Goal: Task Accomplishment & Management: Complete application form

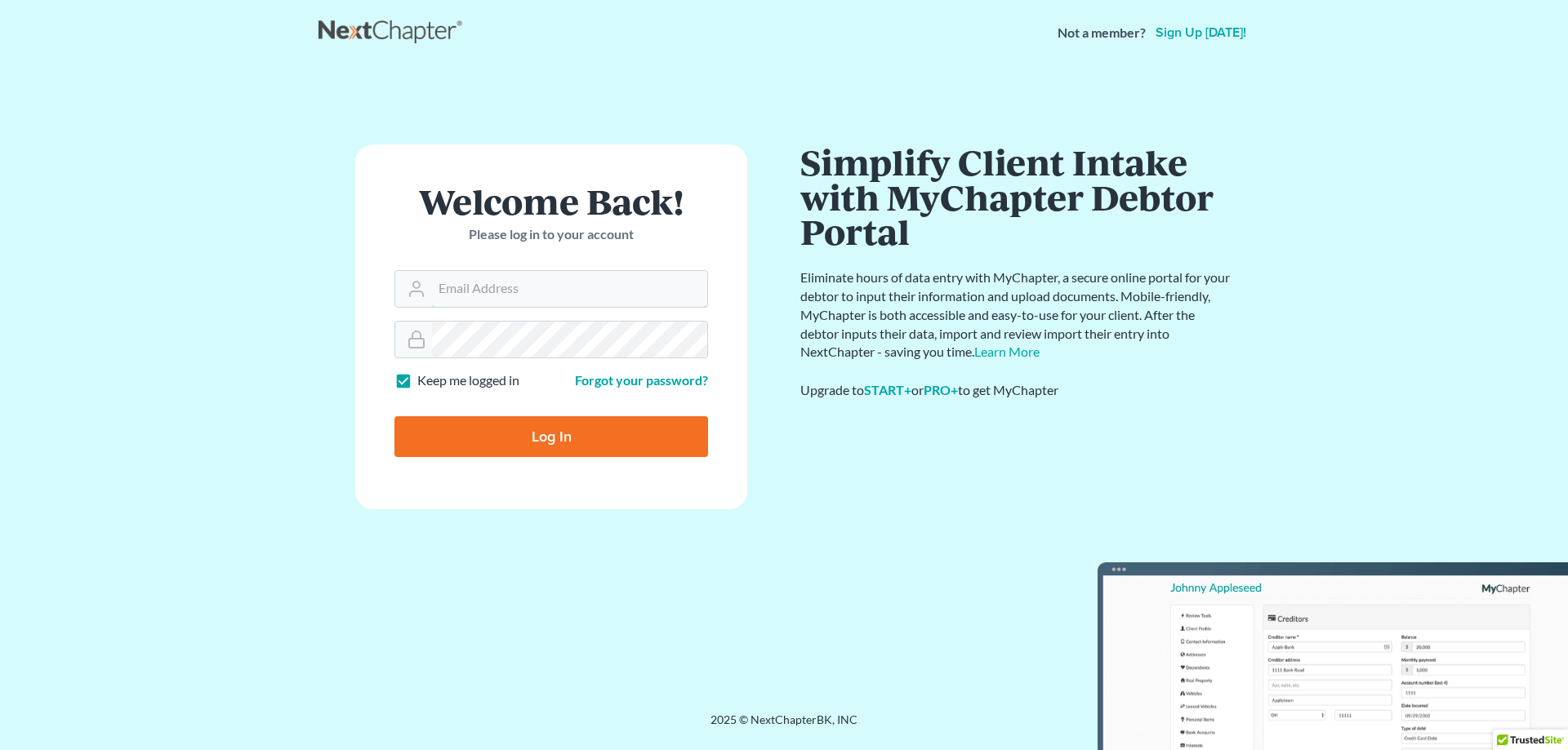
type input "[EMAIL_ADDRESS][DOMAIN_NAME]"
click at [596, 433] on input "Log In" at bounding box center [551, 437] width 313 height 41
type input "Thinking..."
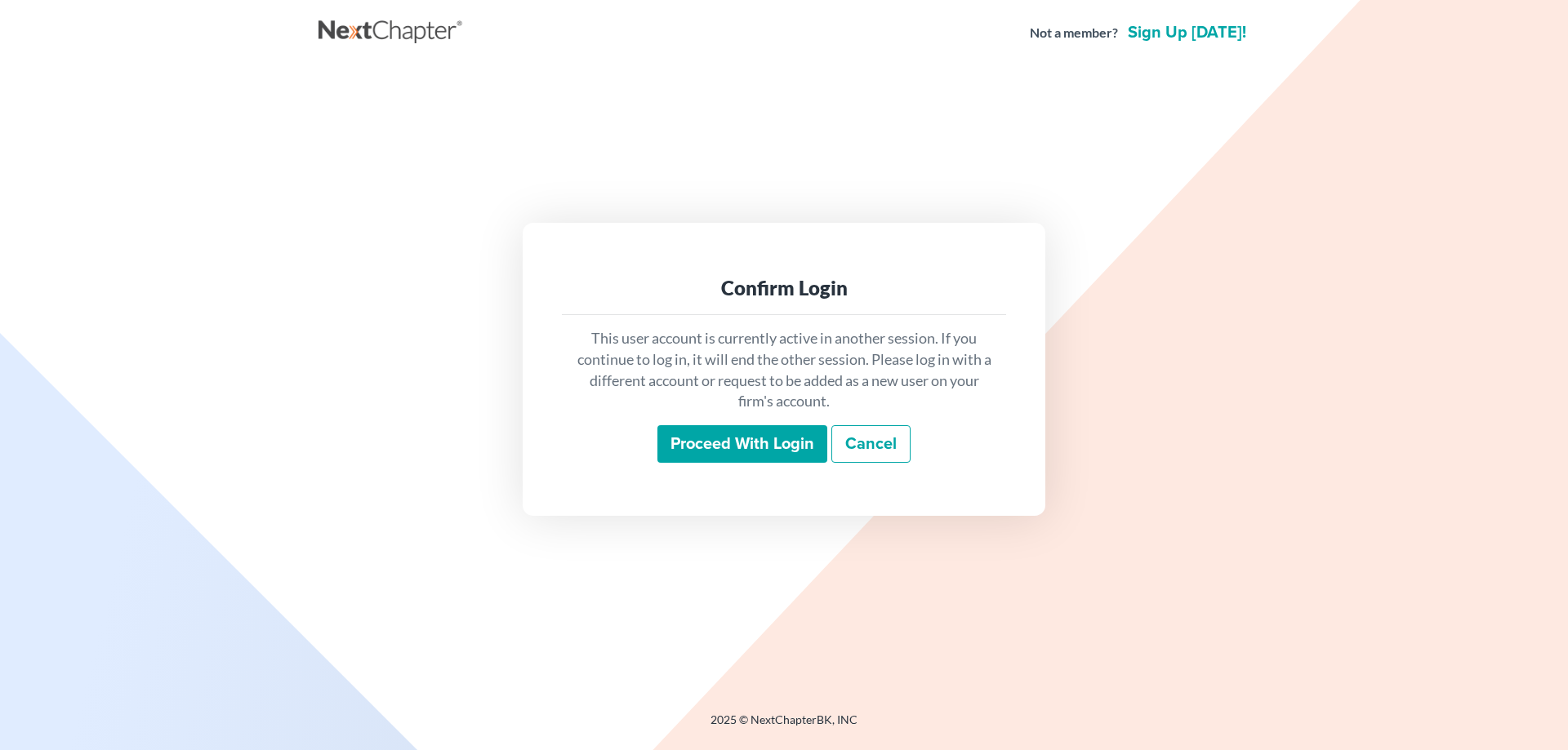
click at [775, 436] on input "Proceed with login" at bounding box center [742, 444] width 169 height 38
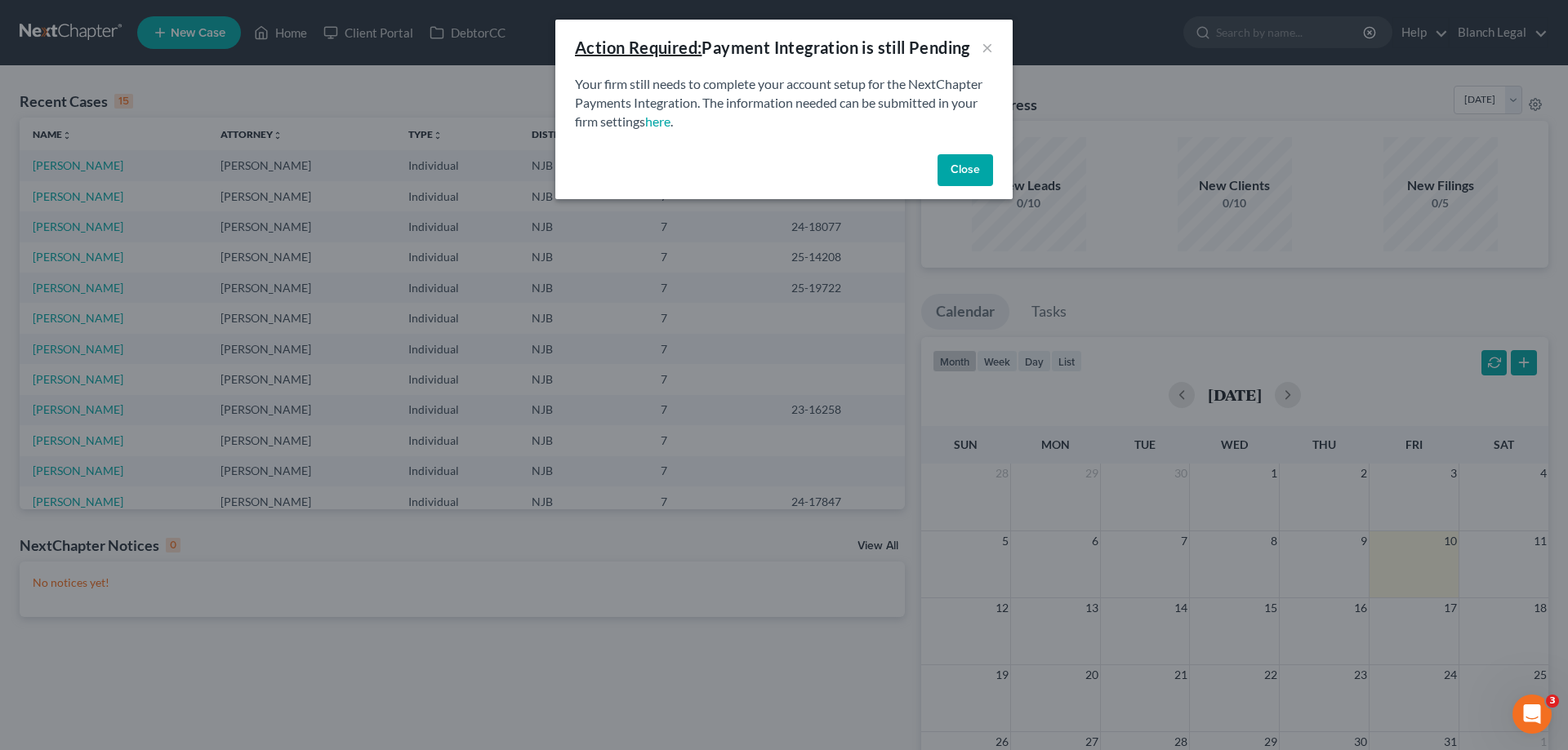
click at [966, 178] on button "Close" at bounding box center [966, 171] width 56 height 33
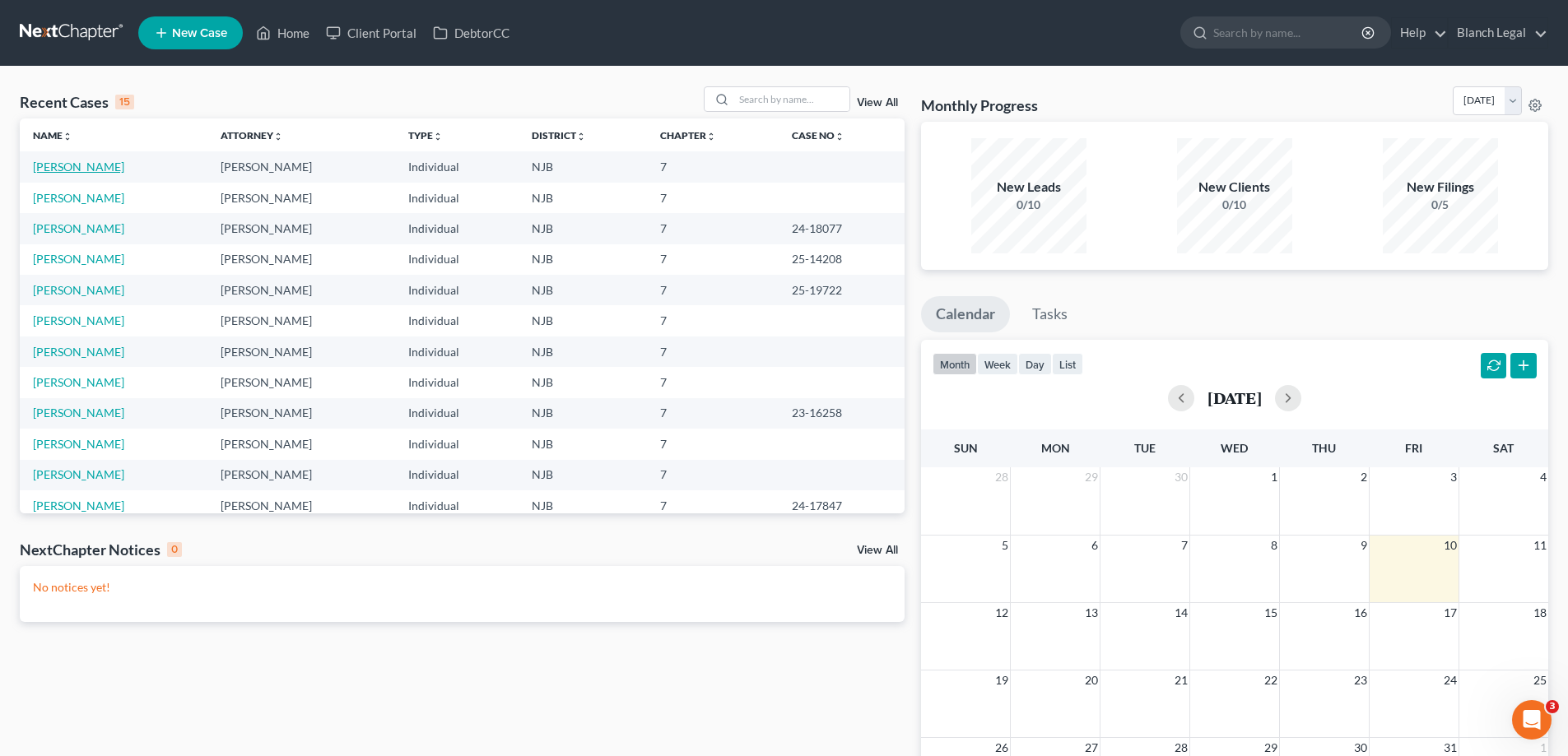
click at [76, 172] on link "[PERSON_NAME]" at bounding box center [79, 167] width 91 height 14
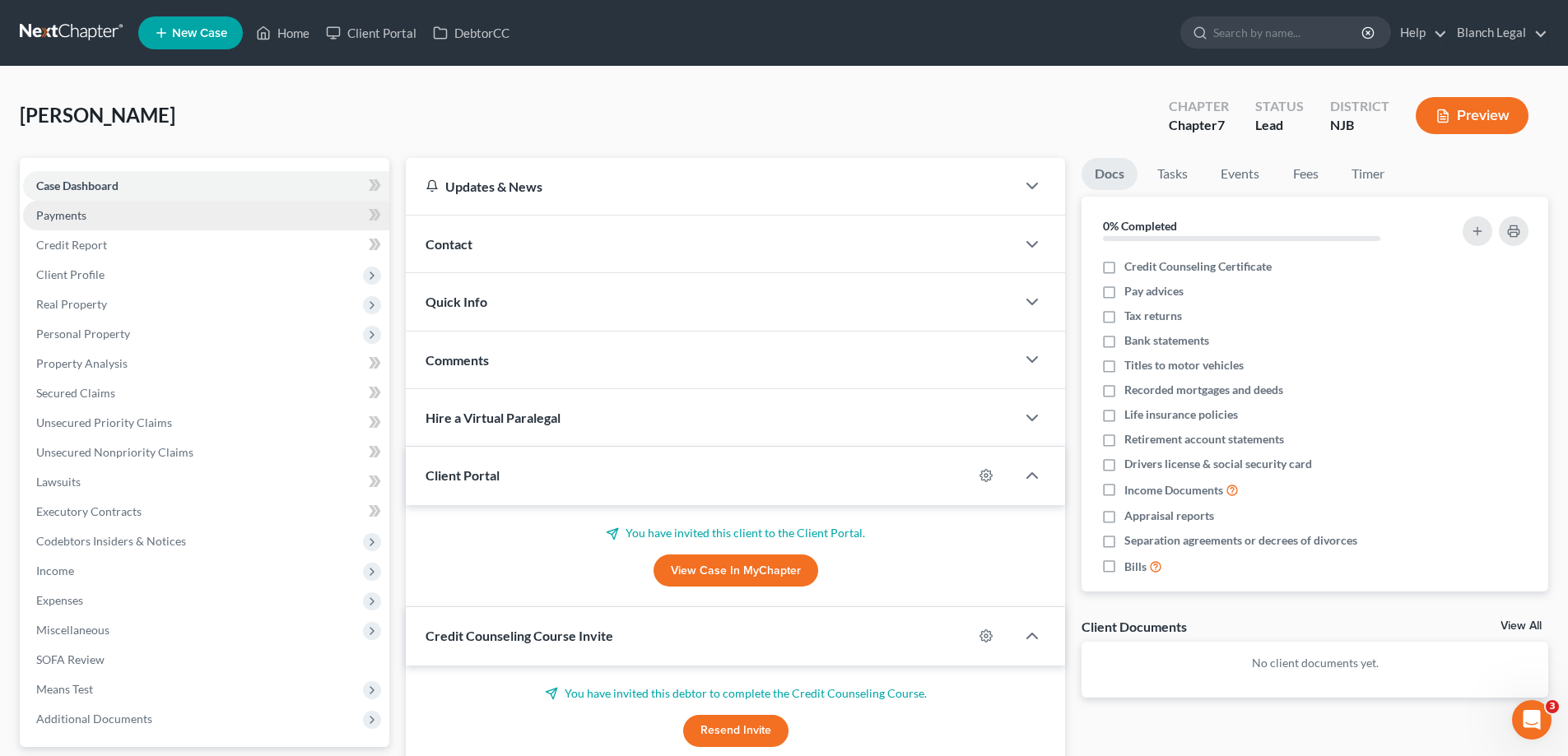
click at [140, 219] on link "Payments" at bounding box center [206, 216] width 367 height 30
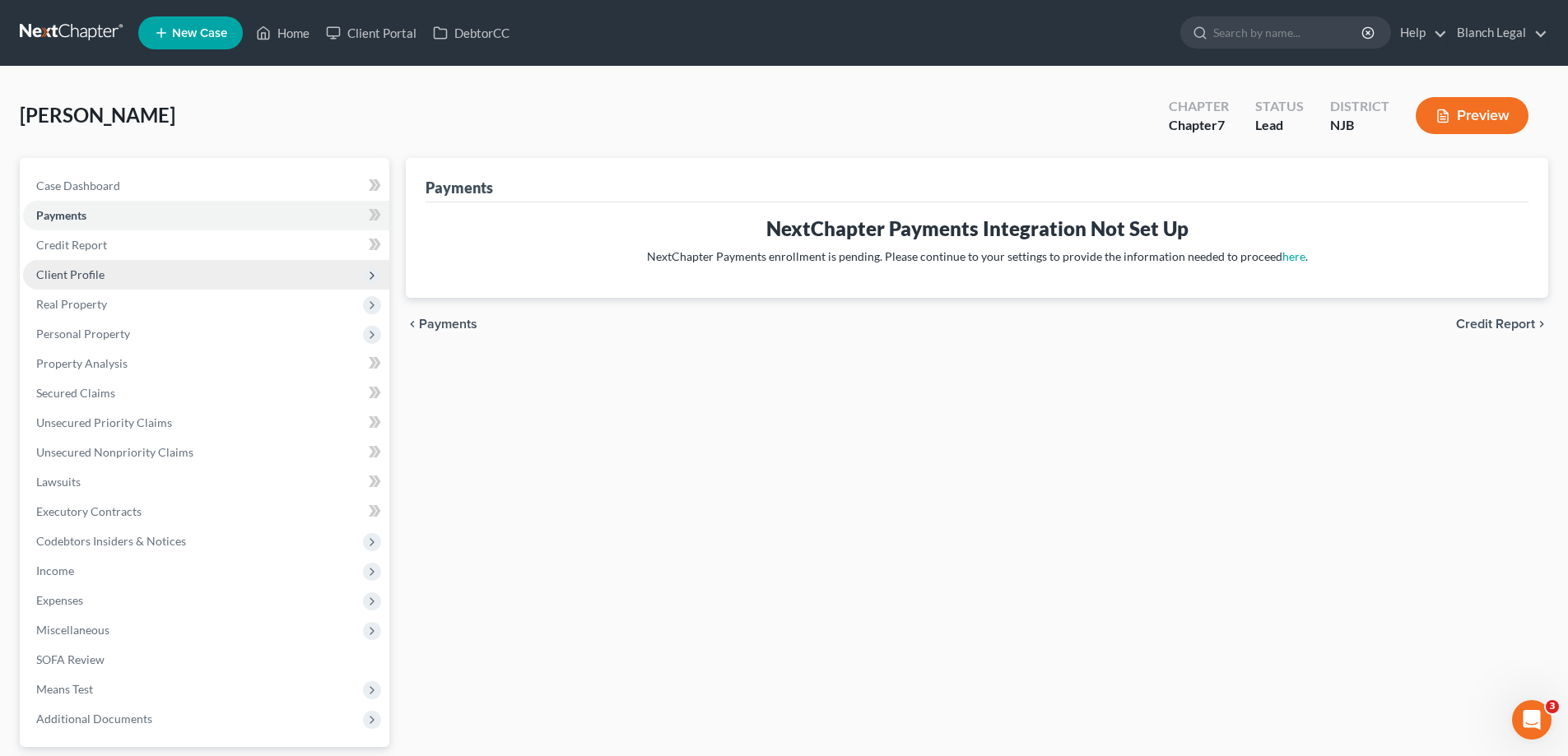
click at [139, 260] on span "Client Profile" at bounding box center [206, 275] width 367 height 30
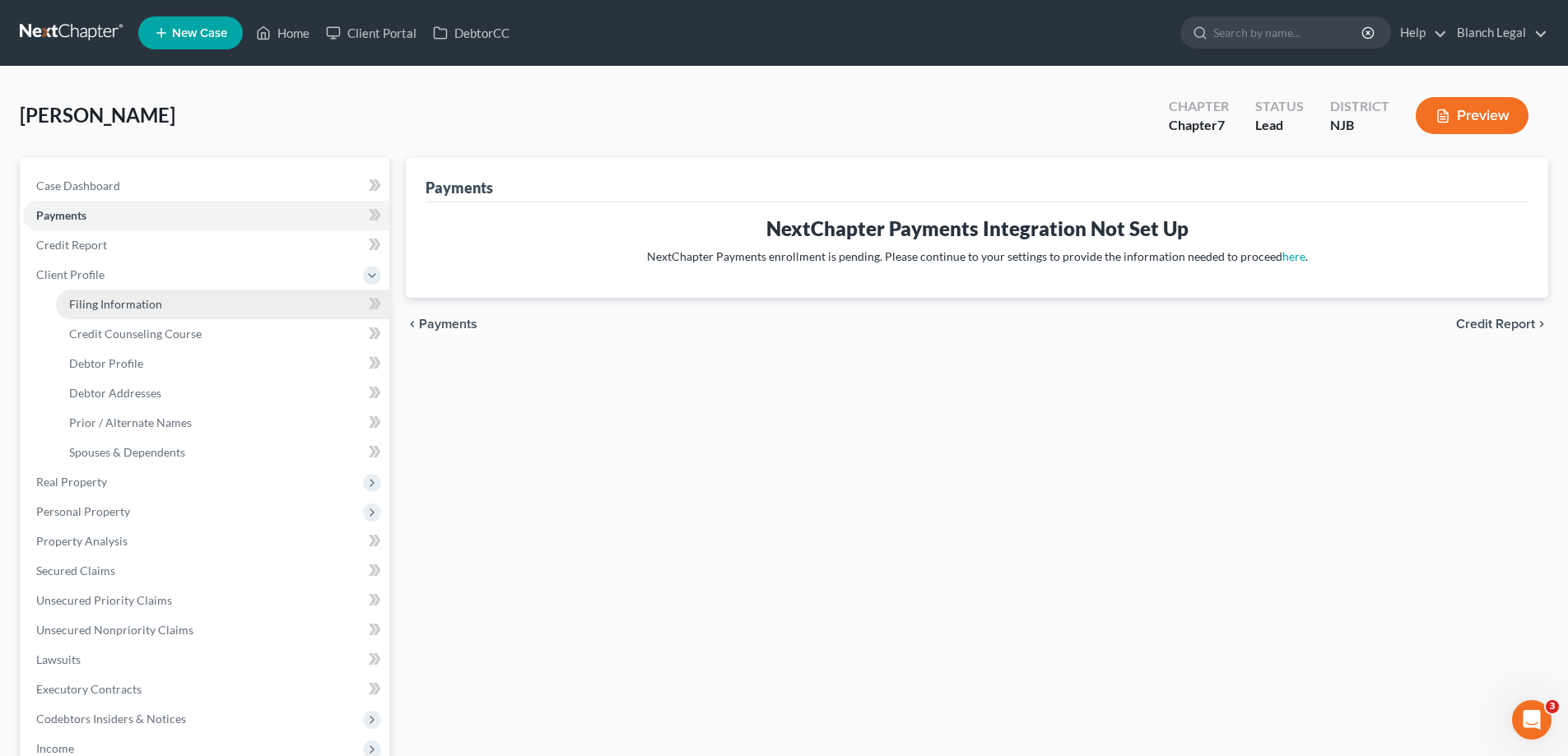
click at [137, 313] on link "Filing Information" at bounding box center [223, 304] width 333 height 30
select select "1"
select select "0"
select select "51"
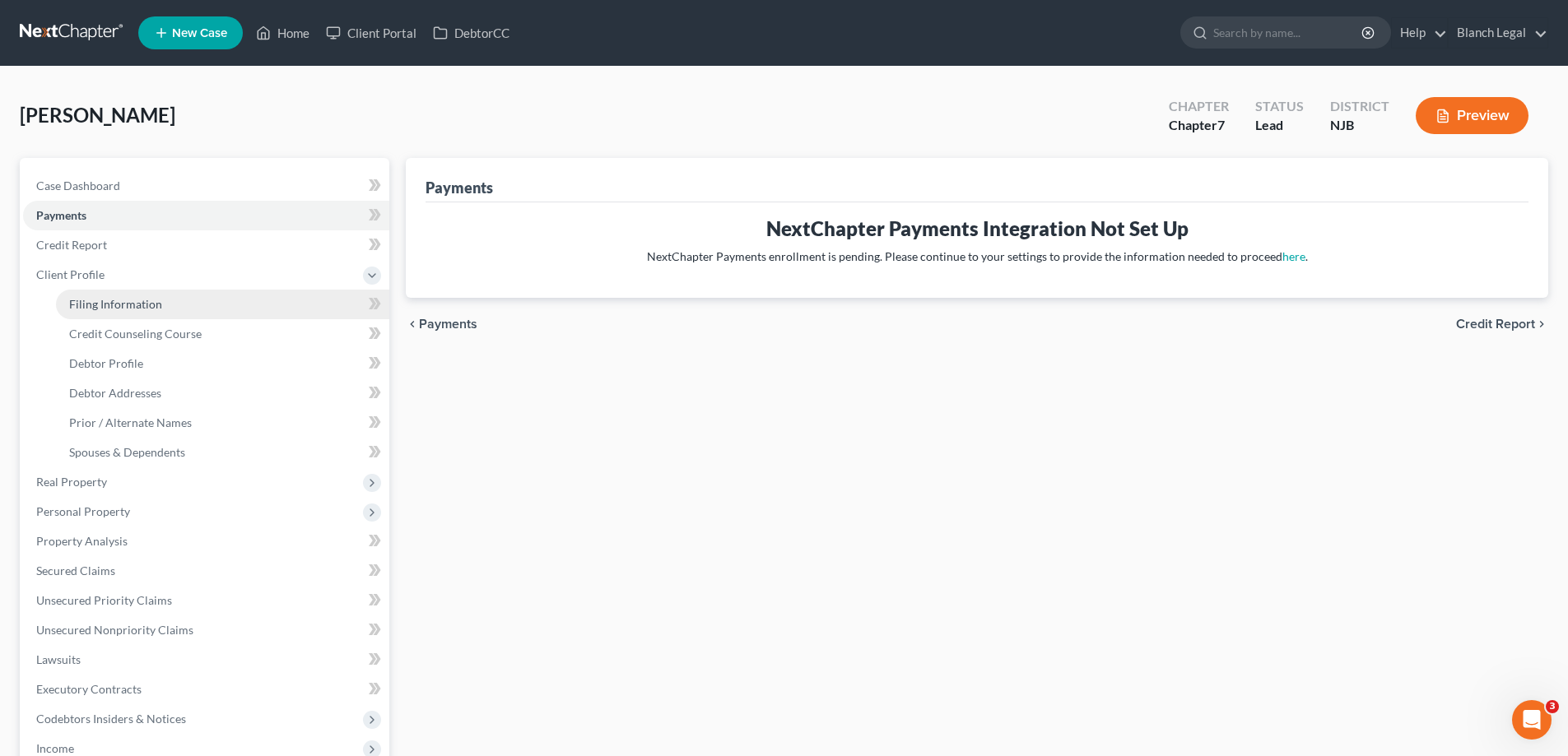
select select "0"
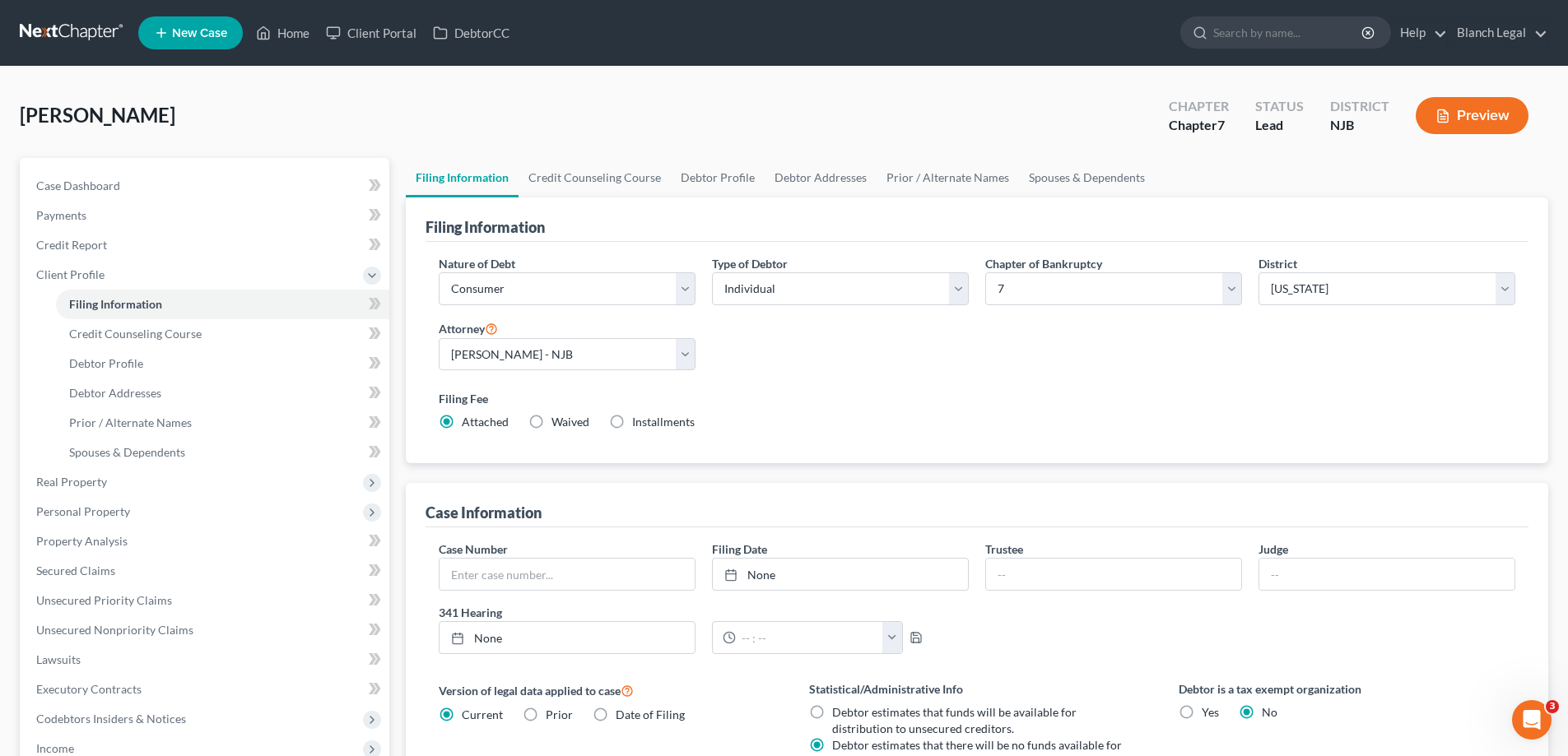
click at [193, 37] on span "New Case" at bounding box center [199, 33] width 56 height 12
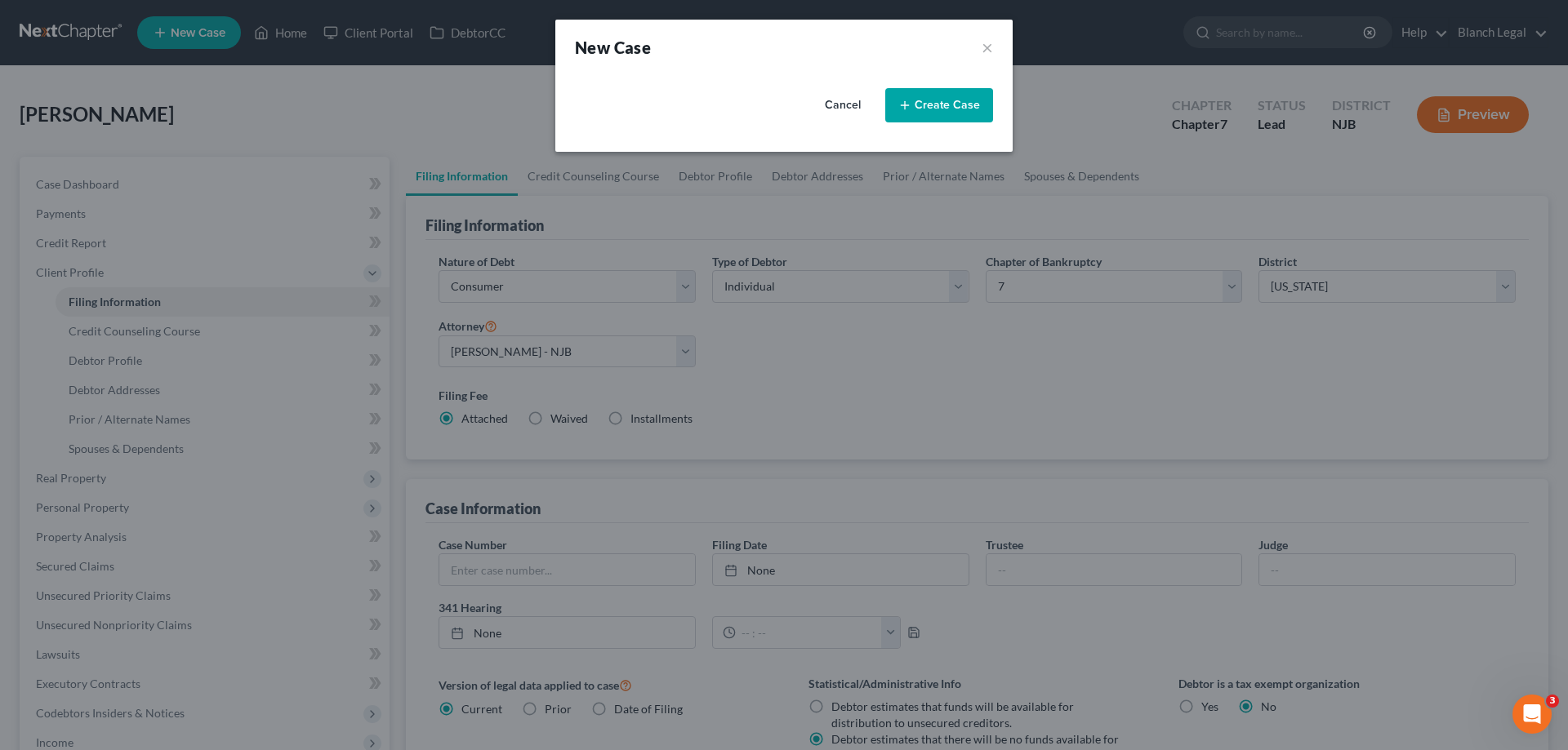
select select "51"
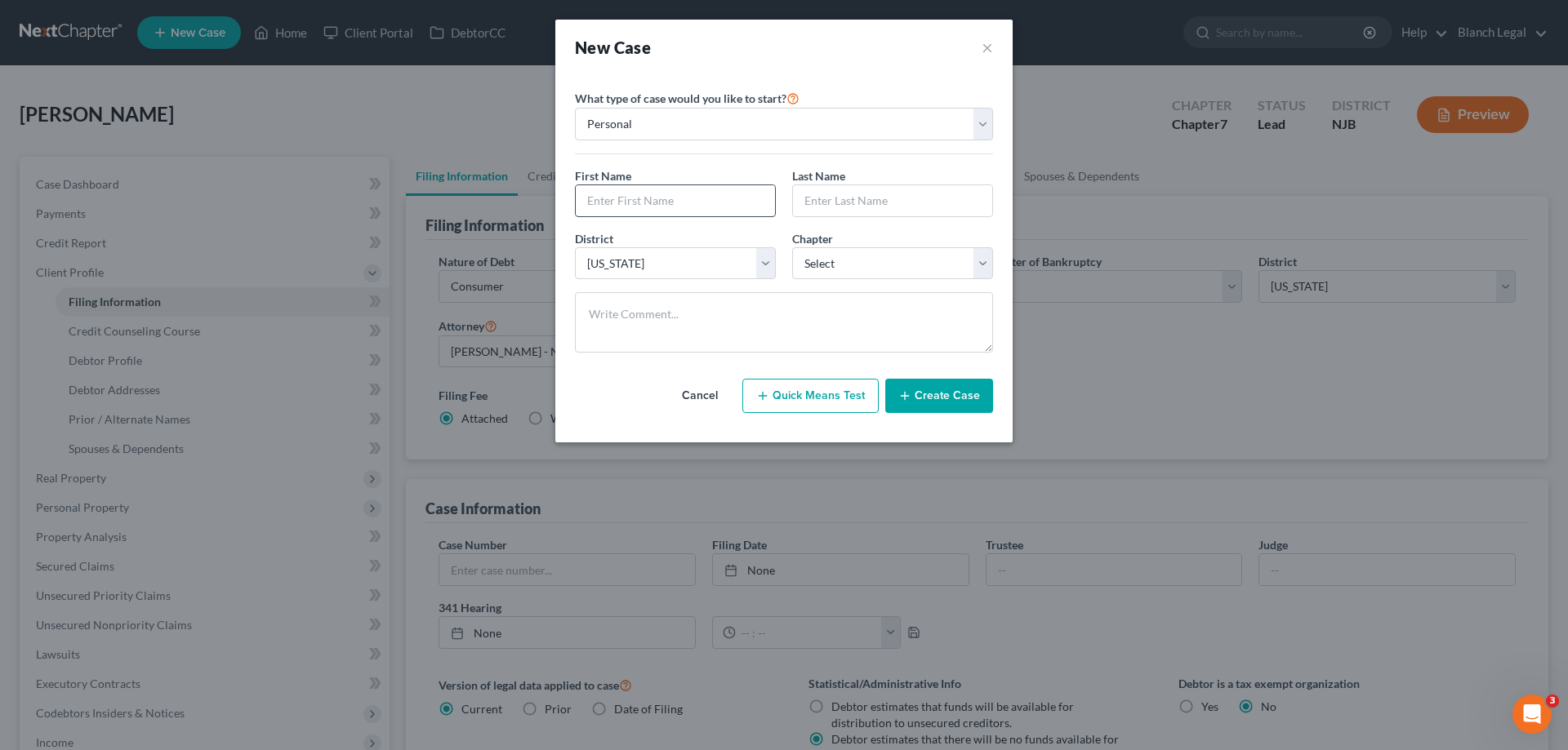
click at [662, 211] on input "text" at bounding box center [675, 201] width 199 height 31
type input "Angel"
type input "[PERSON_NAME]"
click at [980, 261] on select "Select 7 11 12 13" at bounding box center [893, 264] width 201 height 33
select select "0"
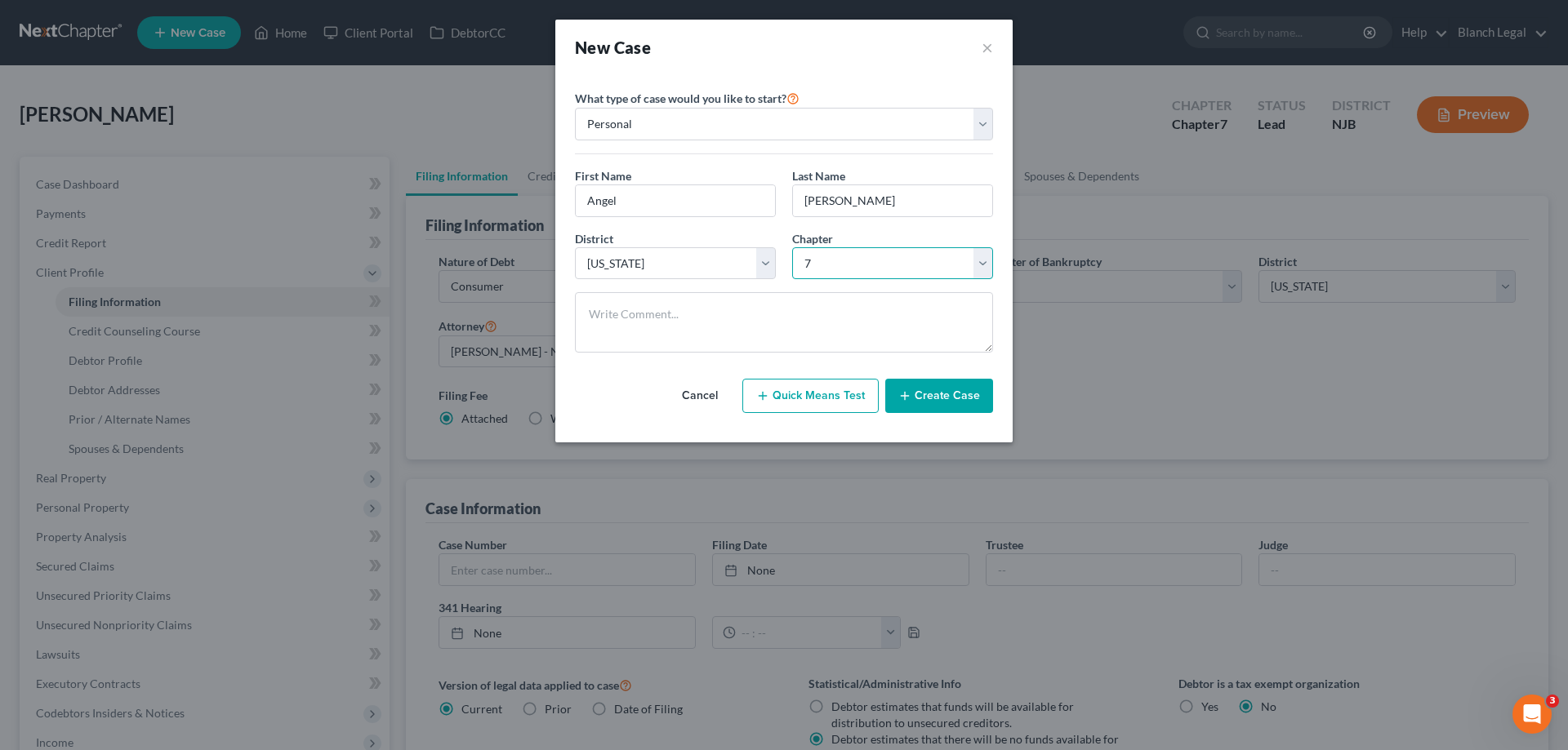
click at [792, 248] on select "Select 7 11 12 13" at bounding box center [893, 264] width 201 height 33
click at [953, 396] on button "Create Case" at bounding box center [939, 396] width 108 height 35
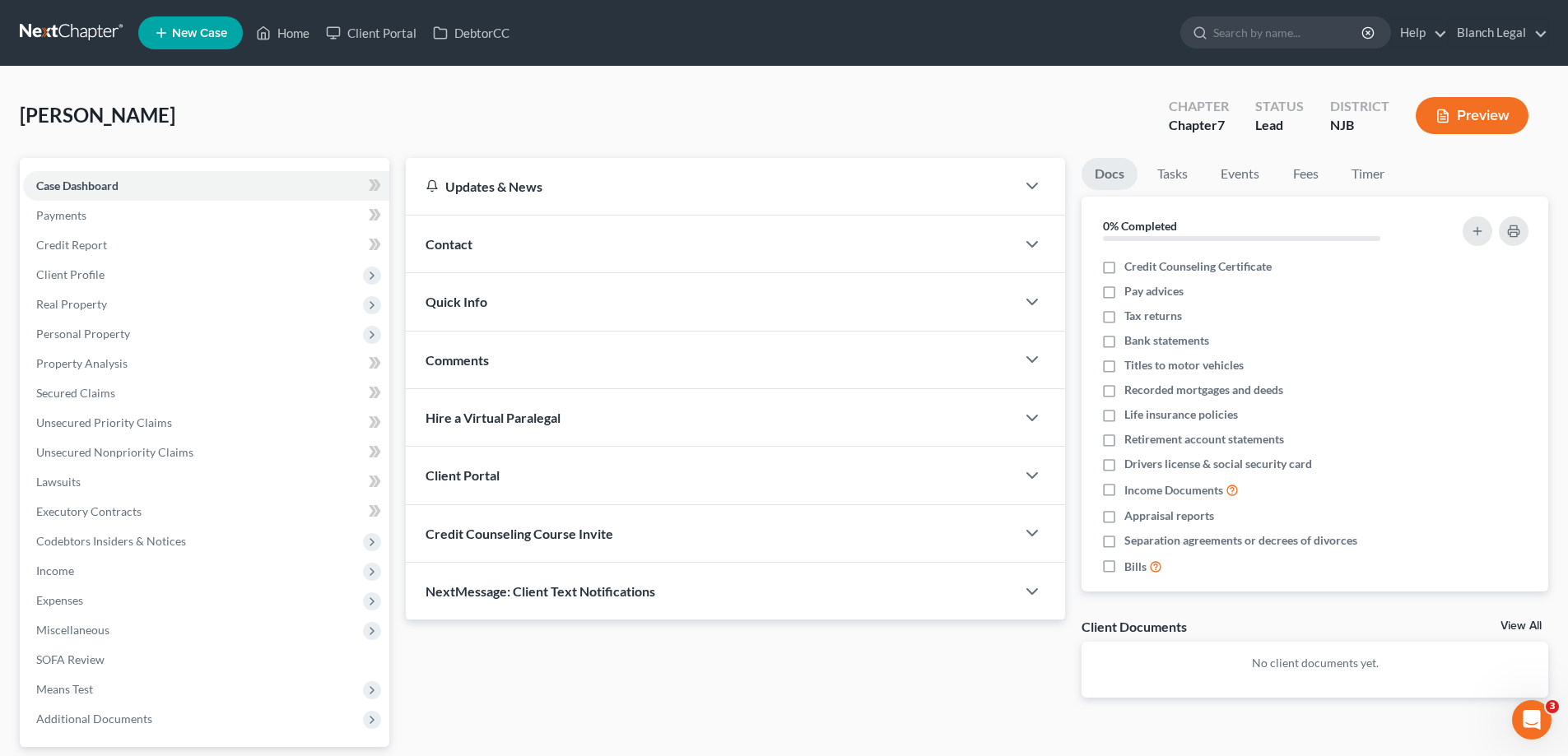
click at [507, 474] on div "Client Portal" at bounding box center [711, 475] width 610 height 57
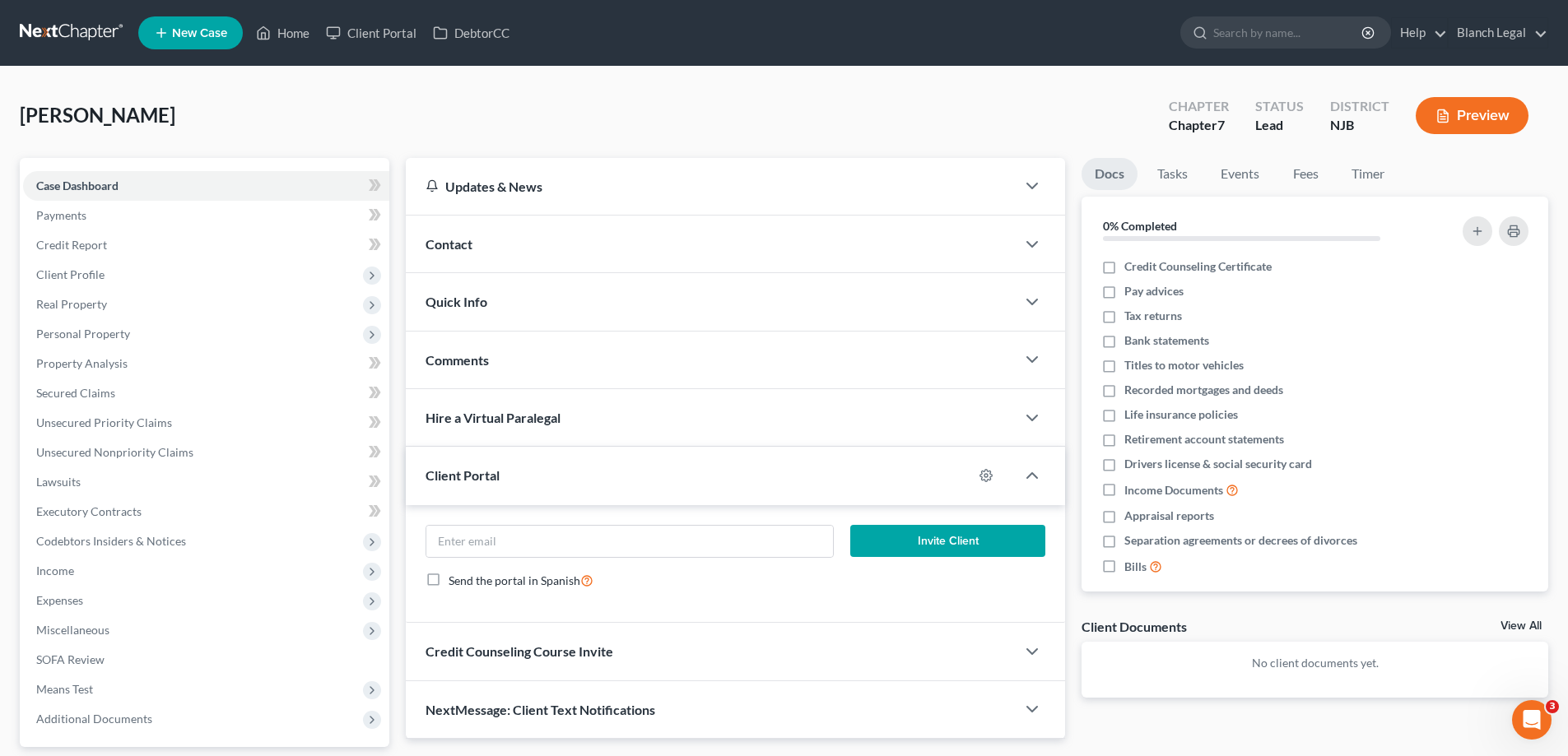
click at [449, 583] on label "Send the portal in Spanish" at bounding box center [521, 580] width 145 height 19
click at [455, 582] on input "Send the portal in Spanish" at bounding box center [460, 576] width 11 height 11
checkbox input "true"
click at [464, 547] on input "email" at bounding box center [629, 541] width 405 height 32
type input "[EMAIL_ADDRESS][DOMAIN_NAME]"
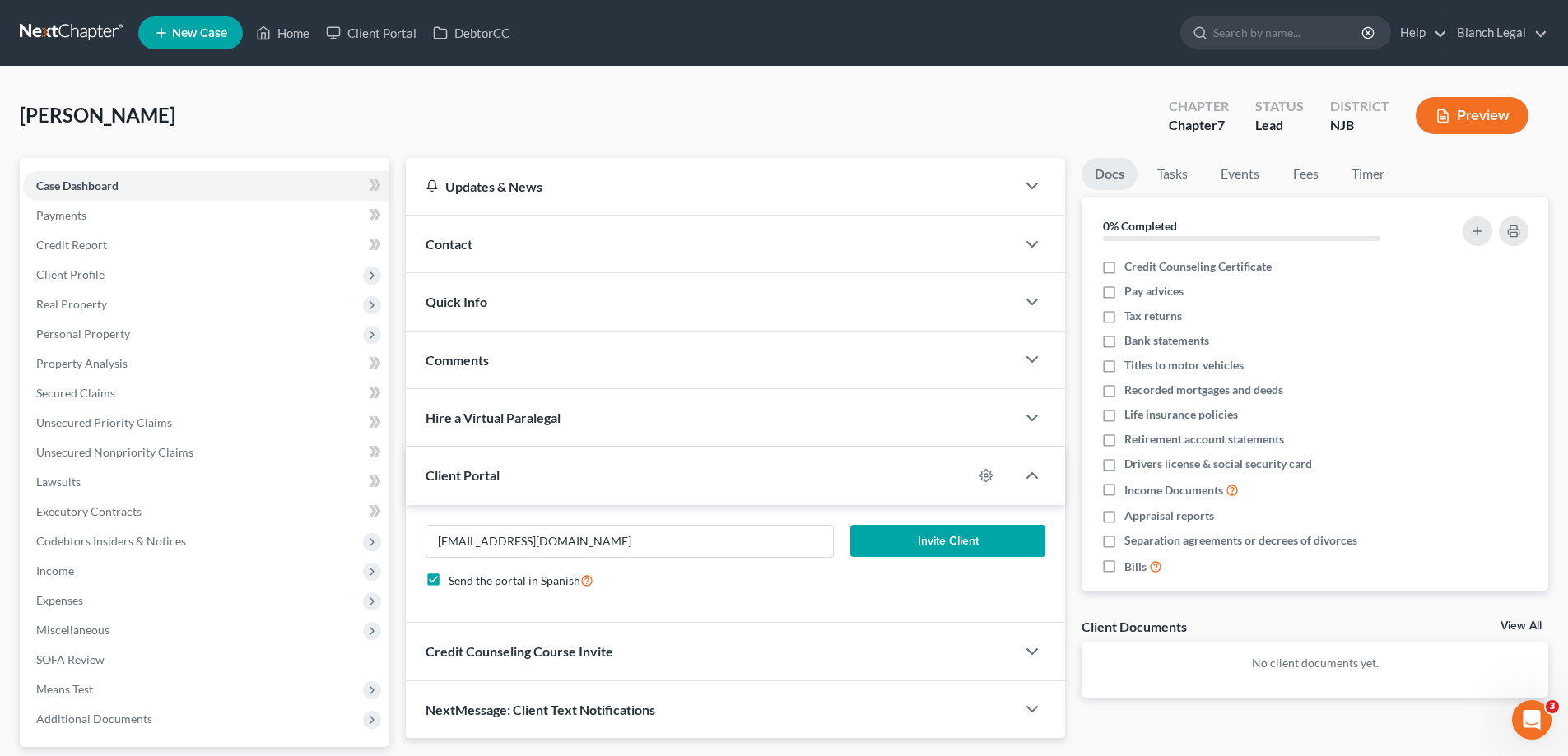
click at [936, 531] on button "Invite Client" at bounding box center [949, 541] width 196 height 33
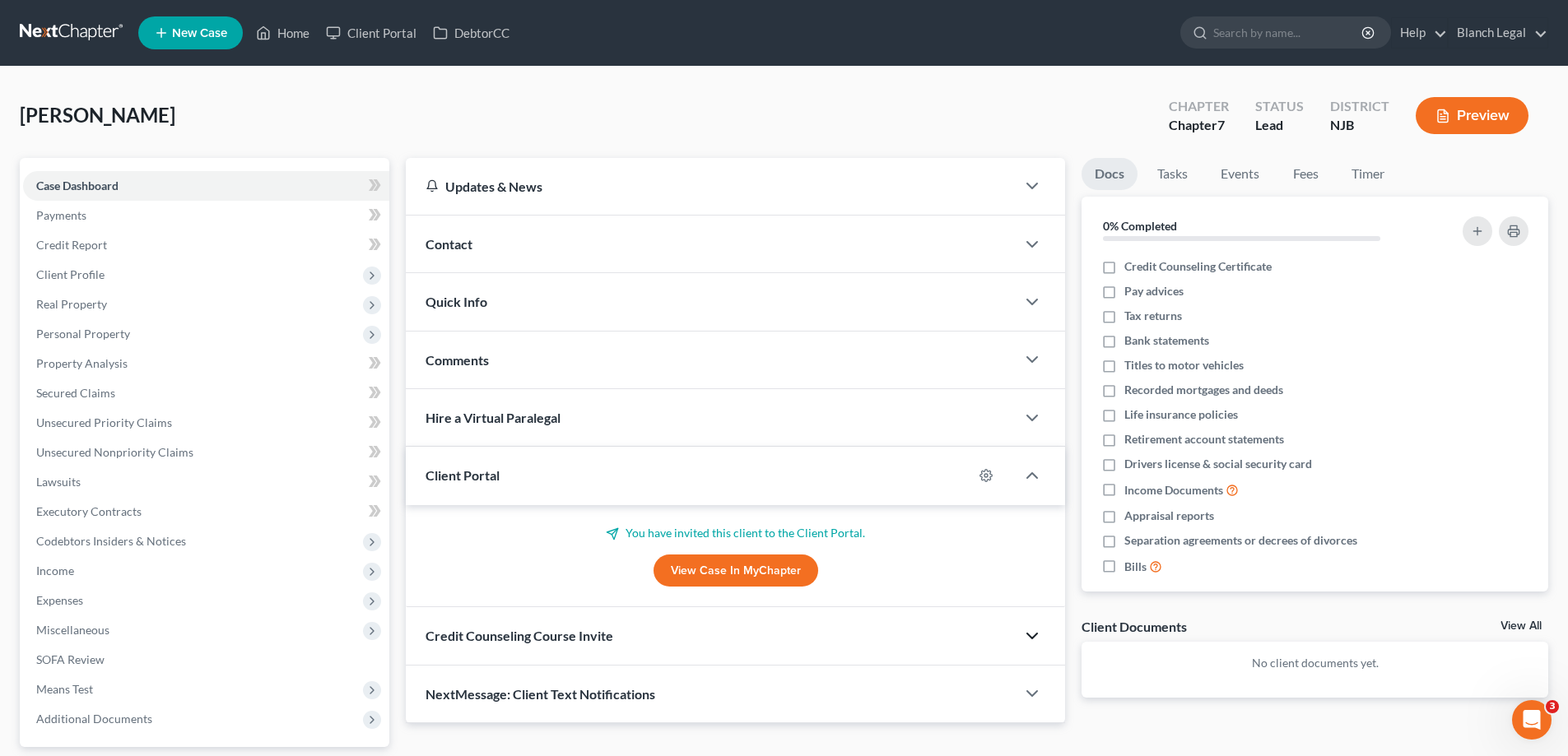
click at [1027, 630] on icon "button" at bounding box center [1032, 636] width 20 height 20
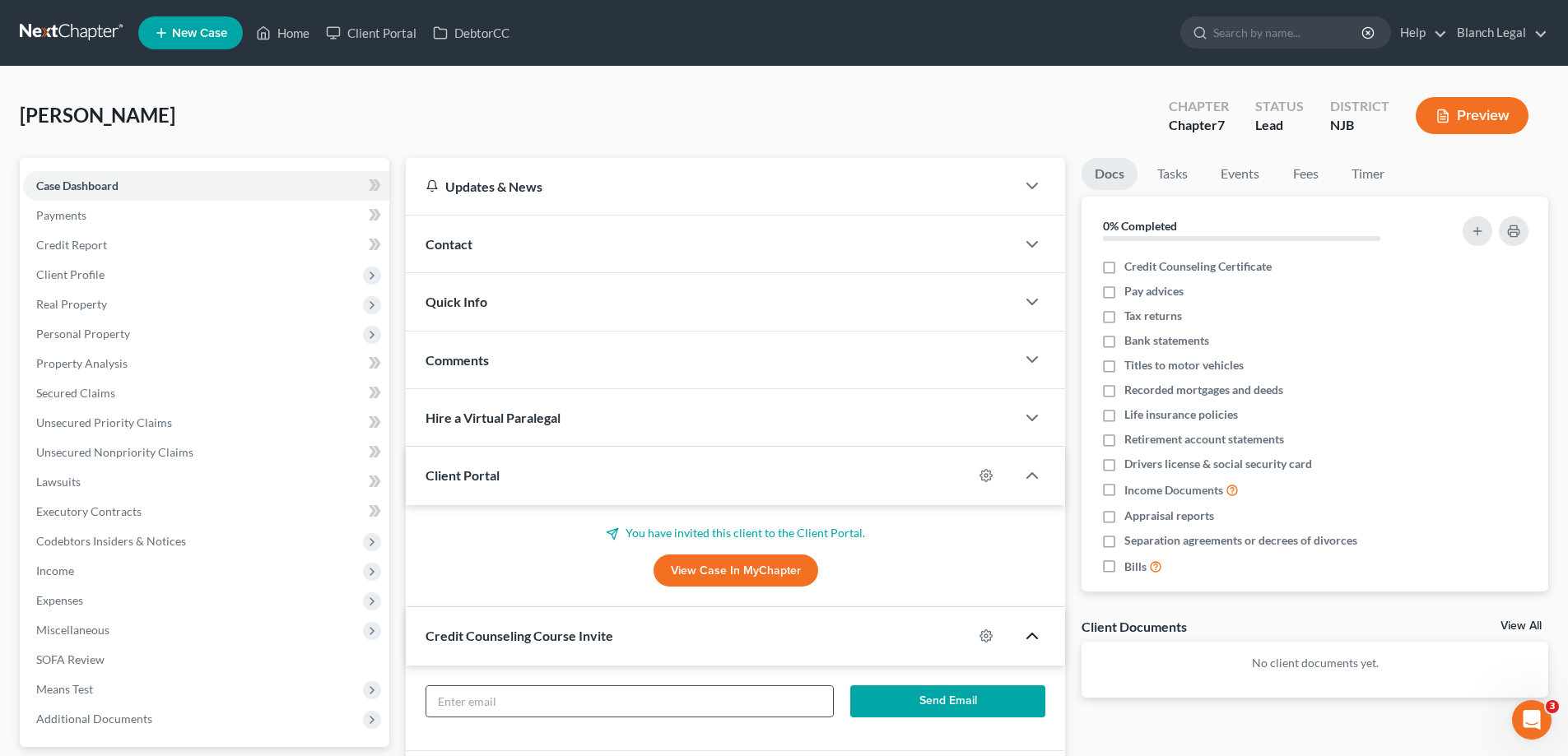
click at [576, 700] on input "text" at bounding box center [629, 702] width 405 height 32
type input "[EMAIL_ADDRESS][DOMAIN_NAME]"
click at [947, 703] on button "Send Email" at bounding box center [949, 702] width 196 height 33
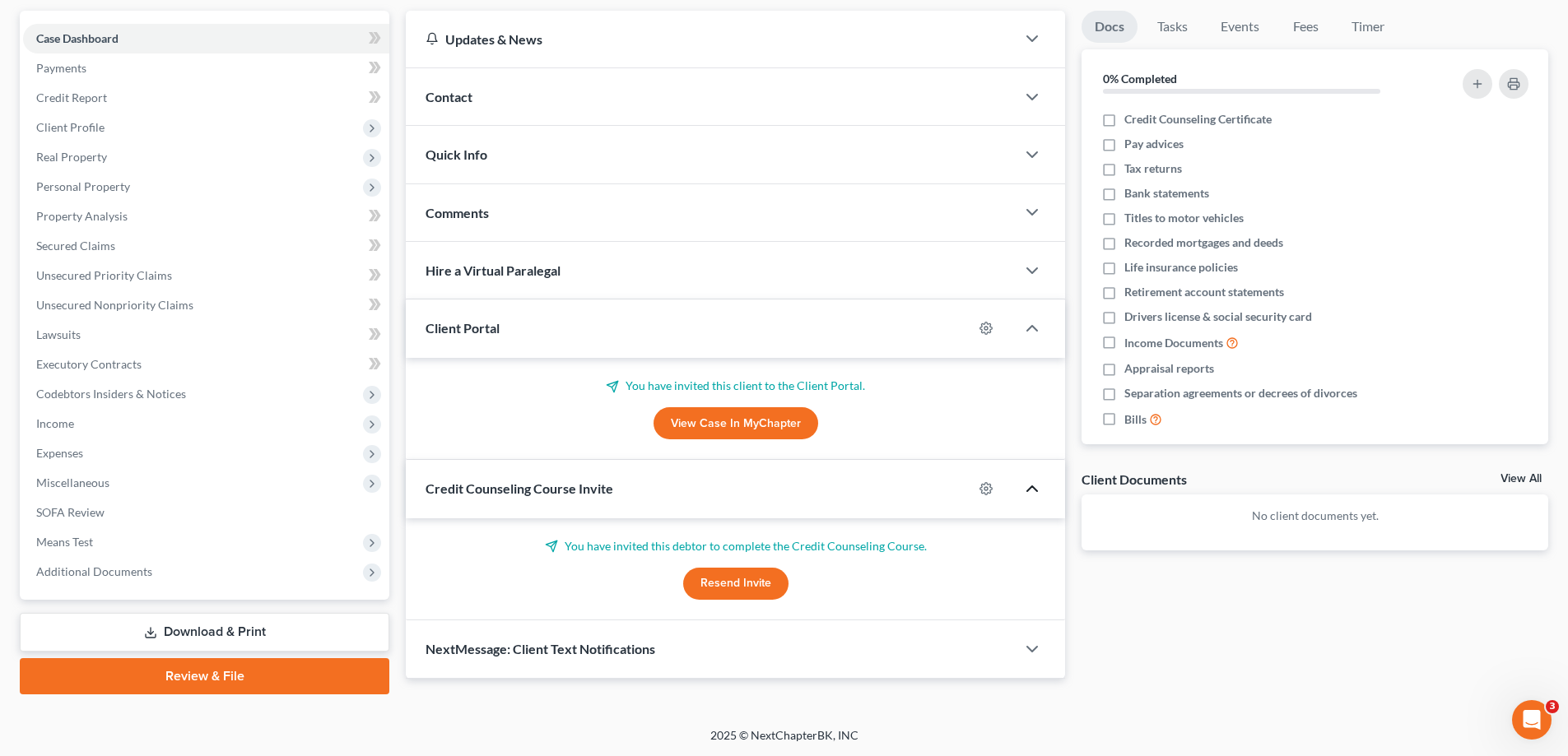
scroll to position [148, 0]
